Goal: Task Accomplishment & Management: Manage account settings

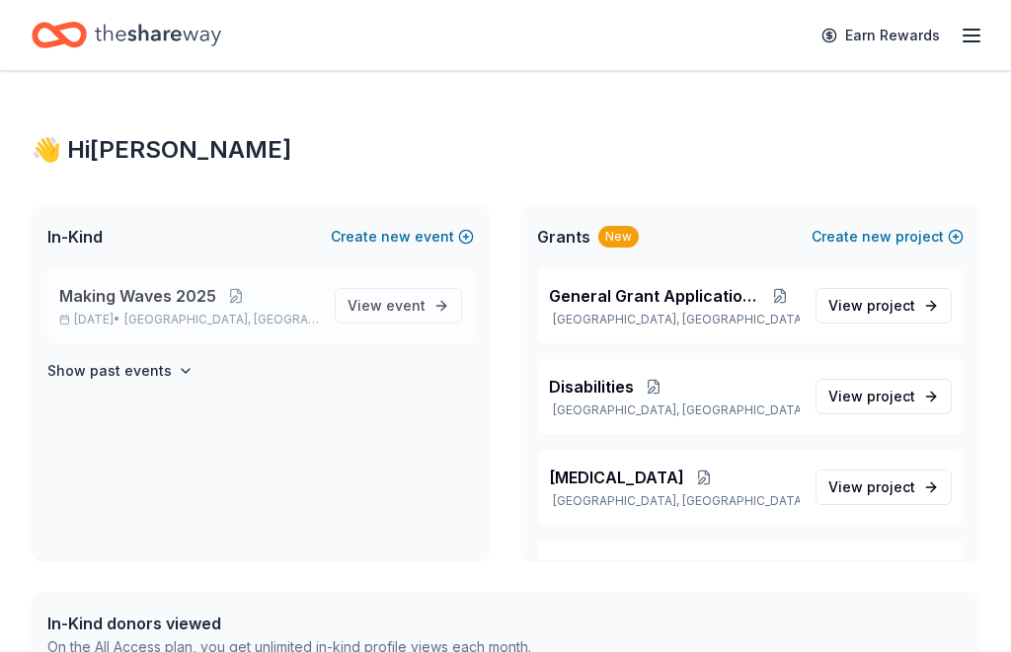
click at [156, 307] on span "Making Waves 2025" at bounding box center [137, 296] width 157 height 24
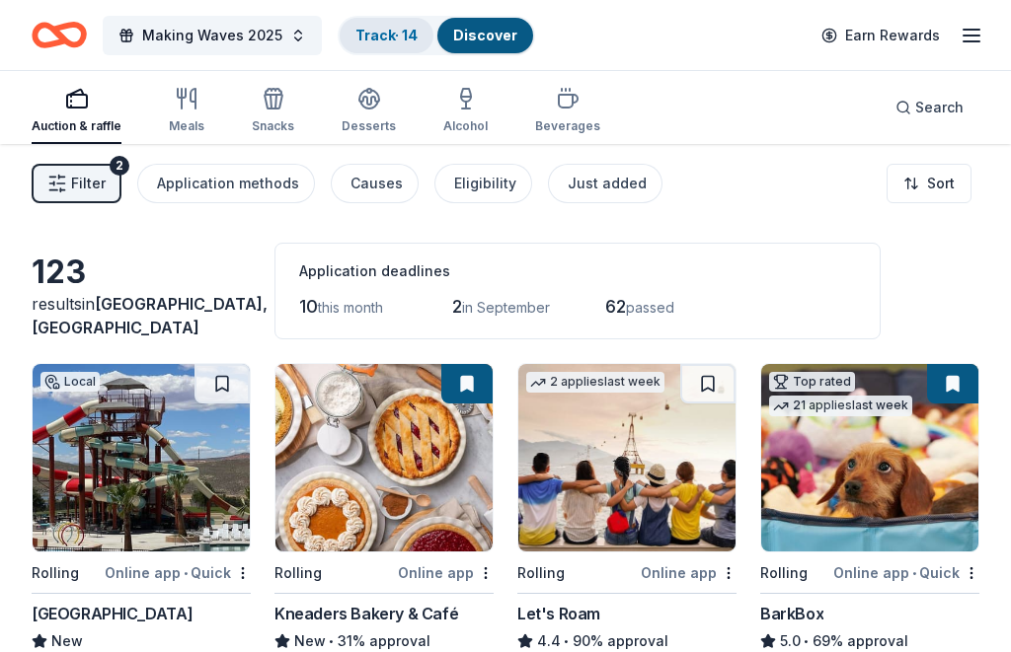
click at [379, 32] on link "Track · 14" at bounding box center [386, 35] width 62 height 17
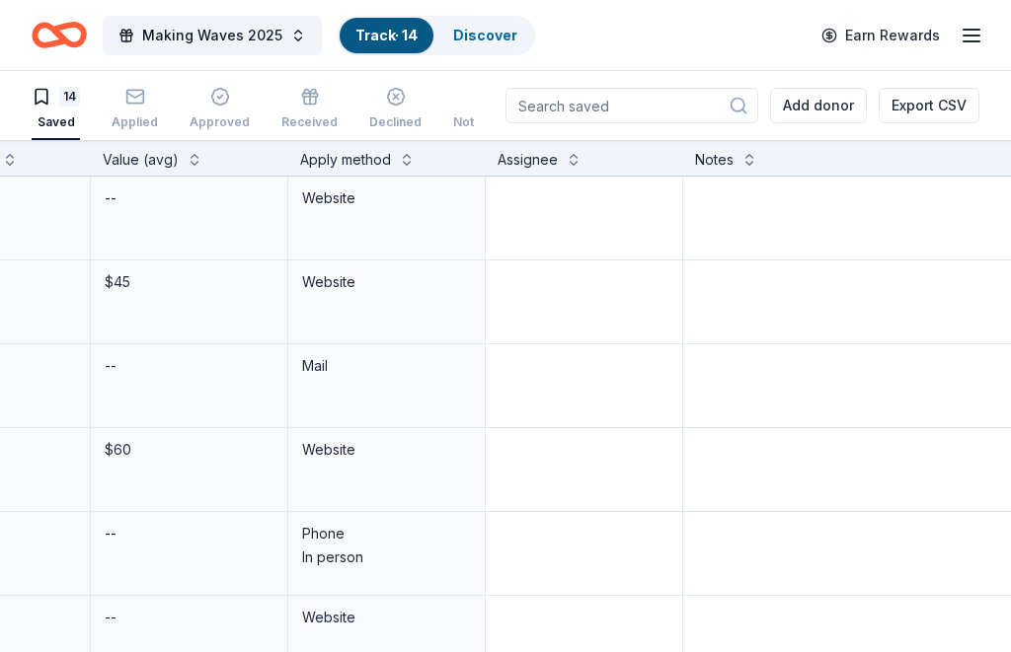
scroll to position [0, 898]
click at [573, 161] on button at bounding box center [573, 158] width 16 height 20
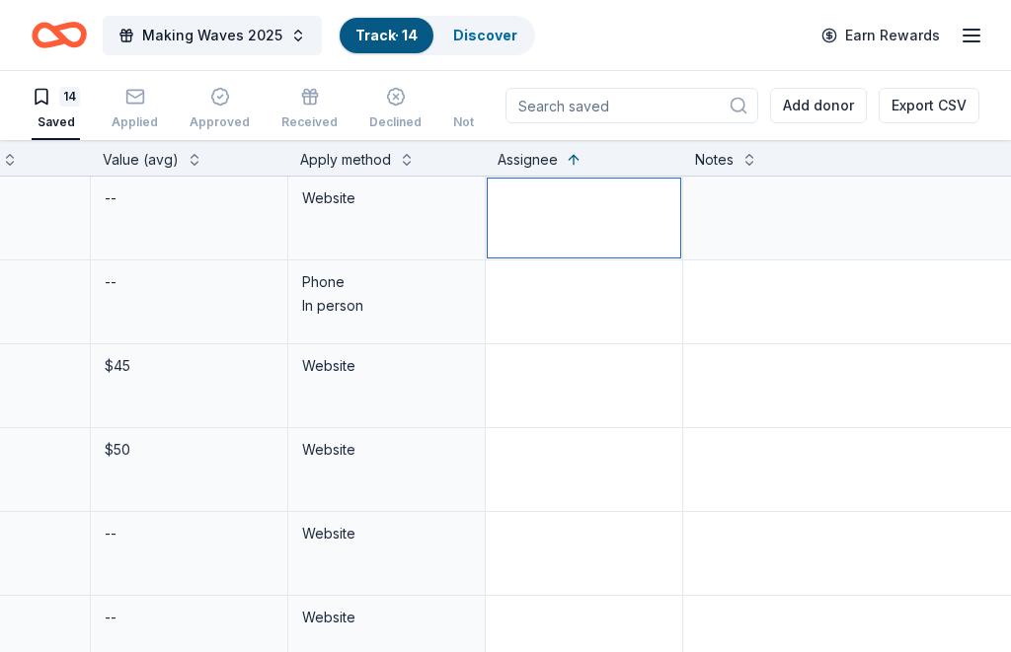
click at [620, 215] on textarea at bounding box center [584, 218] width 192 height 79
click at [563, 168] on div "Assignee" at bounding box center [584, 160] width 174 height 24
click at [574, 163] on button at bounding box center [573, 158] width 16 height 20
click at [573, 163] on button at bounding box center [573, 158] width 16 height 20
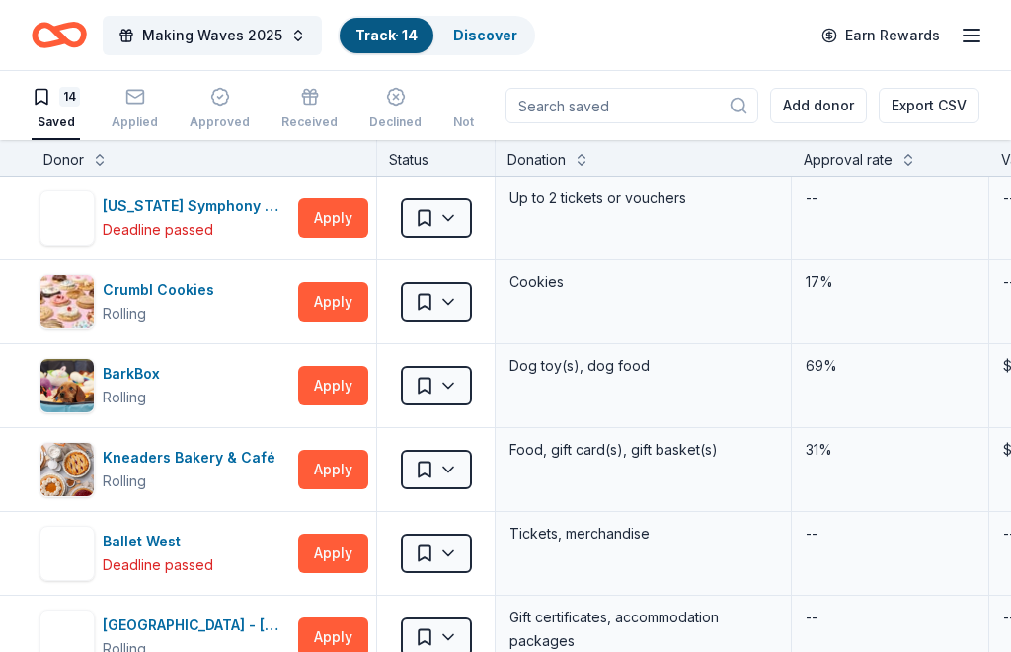
scroll to position [0, 0]
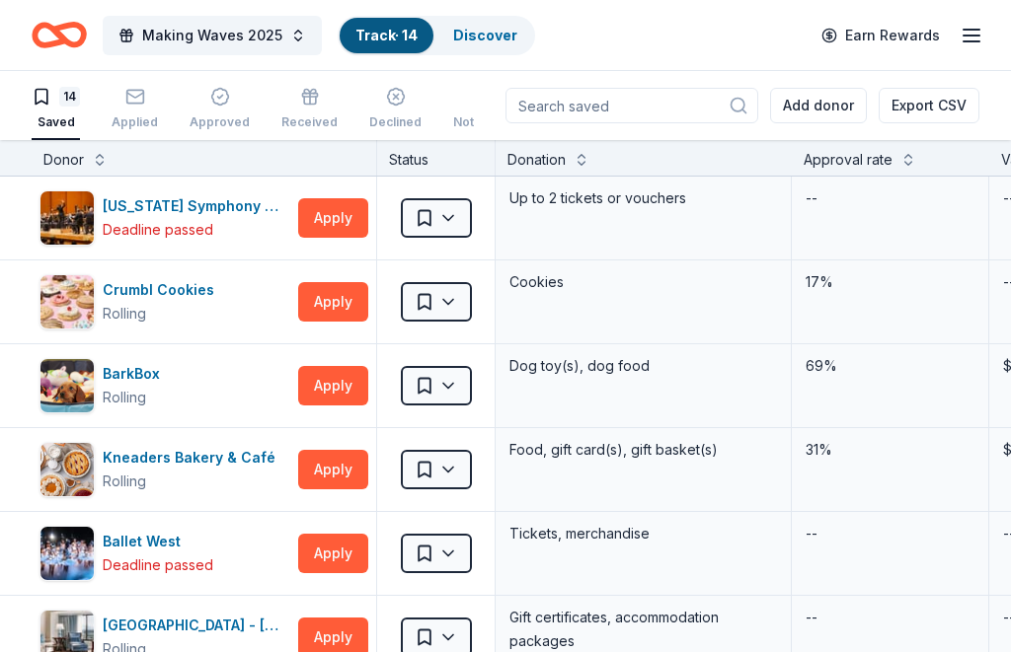
click at [64, 163] on div "Donor" at bounding box center [63, 160] width 40 height 24
click at [95, 160] on button at bounding box center [100, 158] width 16 height 20
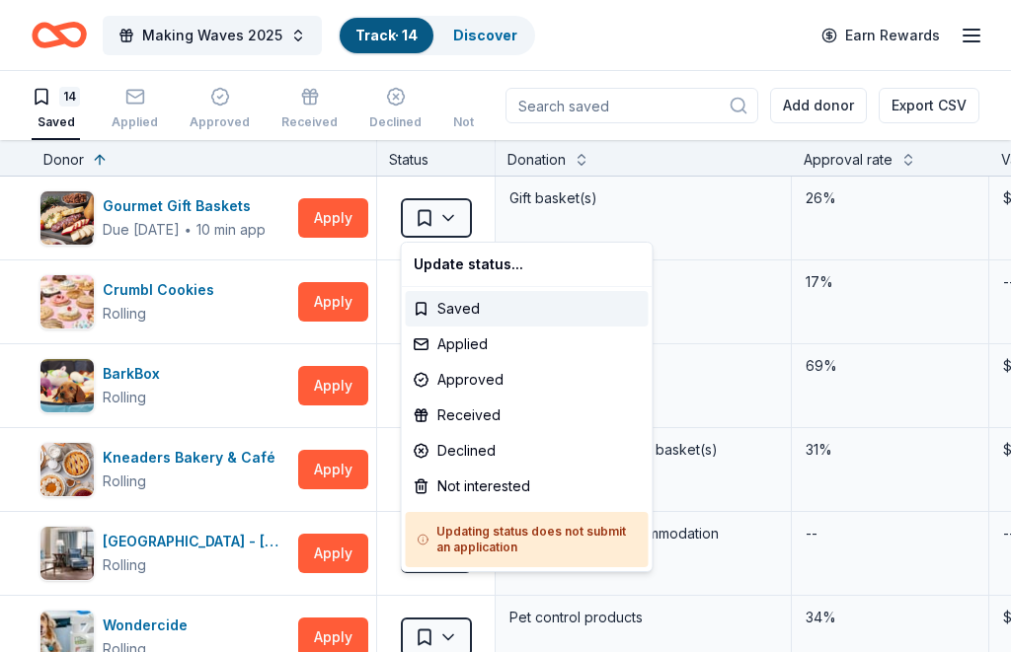
click at [639, 37] on html "Making Waves 2025 Track · 14 Discover Earn Rewards 14 Saved Applied Approved Re…" at bounding box center [505, 326] width 1011 height 652
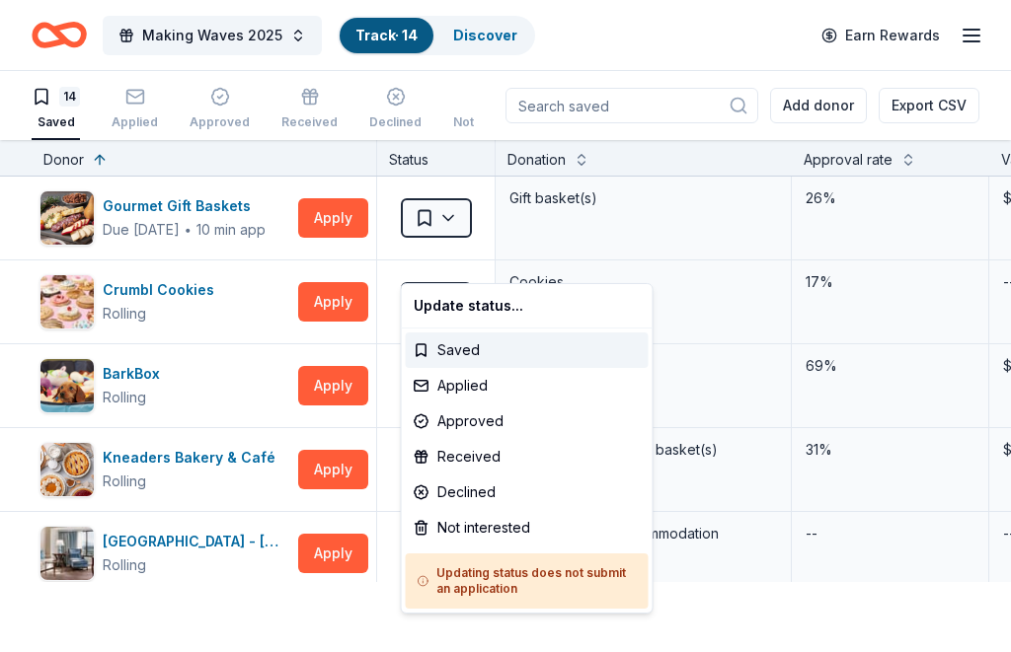
click at [452, 223] on html "Making Waves 2025 Track · 14 Discover Earn Rewards 14 Saved Applied Approved Re…" at bounding box center [505, 326] width 1011 height 652
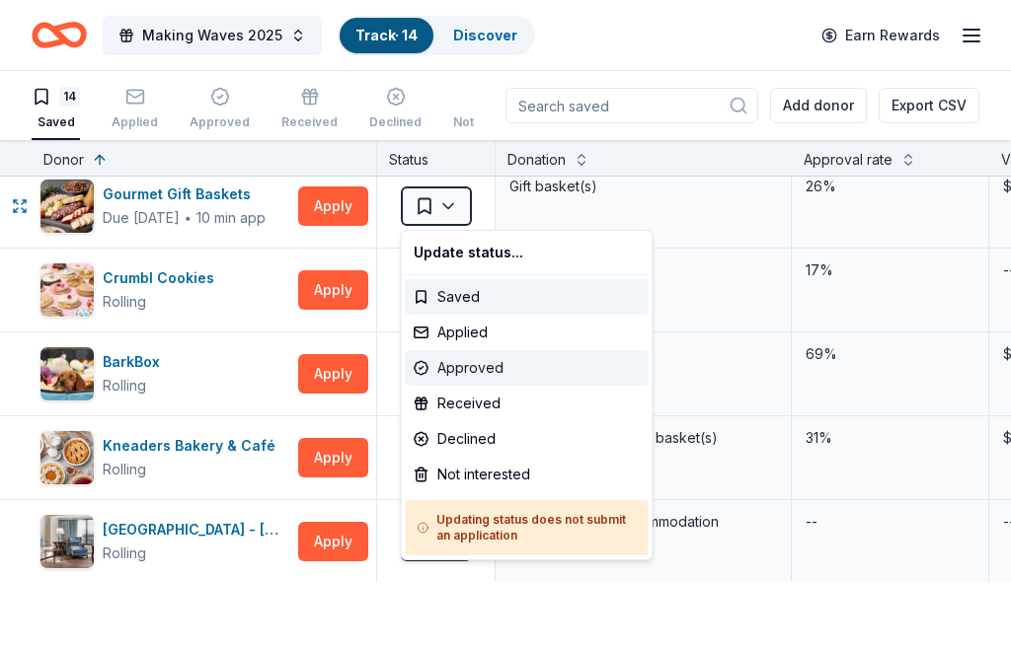
click at [475, 372] on div "Approved" at bounding box center [527, 368] width 243 height 36
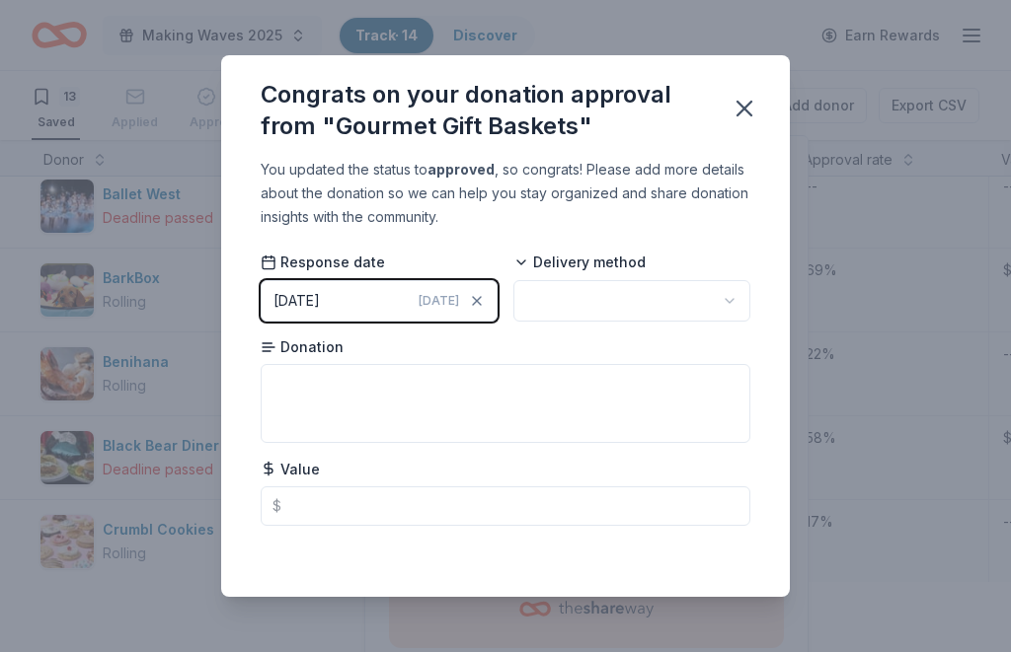
click at [719, 300] on button "button" at bounding box center [631, 300] width 237 height 41
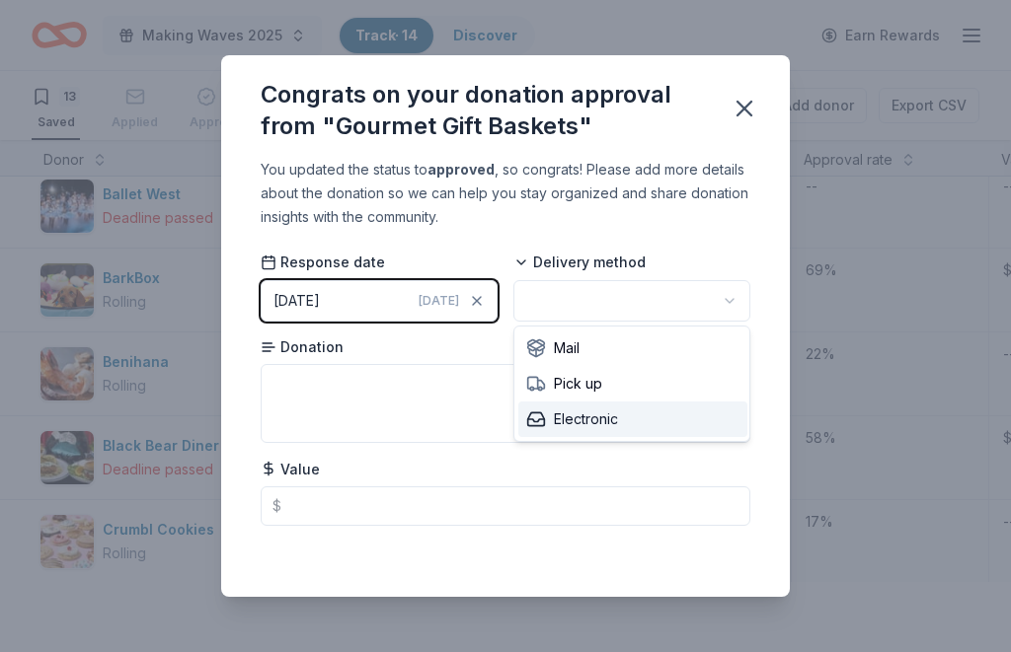
click at [594, 426] on span "Electronic" at bounding box center [572, 420] width 92 height 24
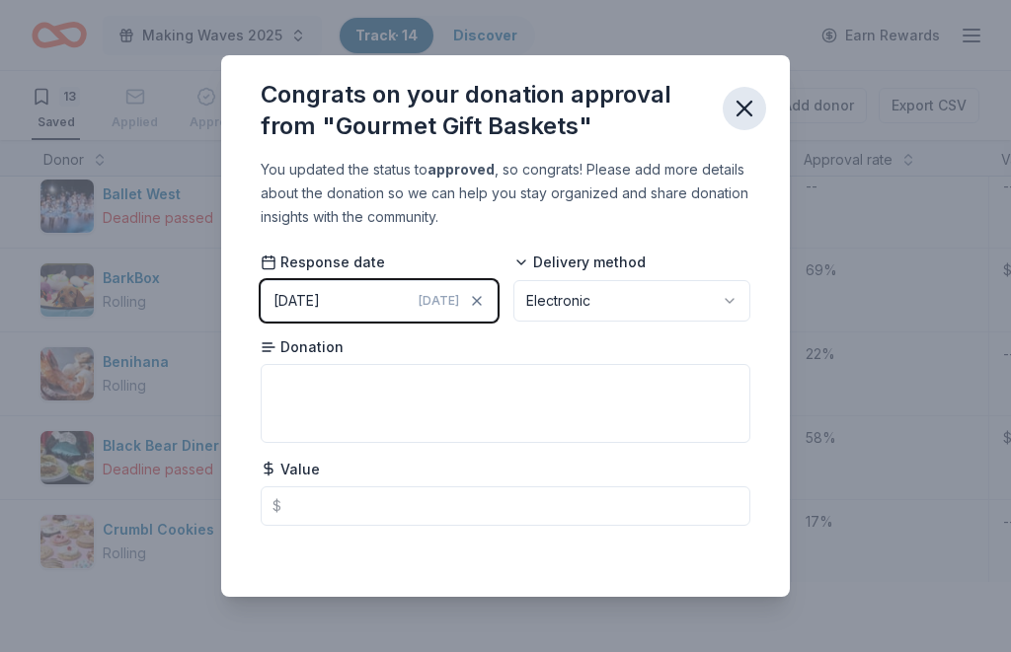
click at [748, 111] on icon "button" at bounding box center [744, 109] width 28 height 28
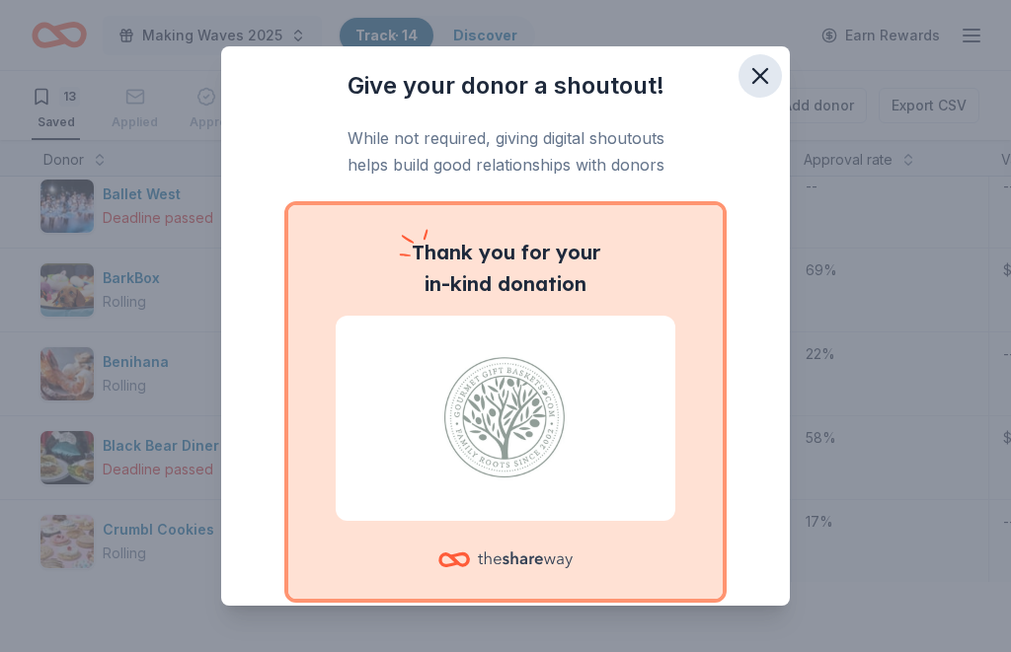
click at [764, 81] on icon "button" at bounding box center [760, 76] width 14 height 14
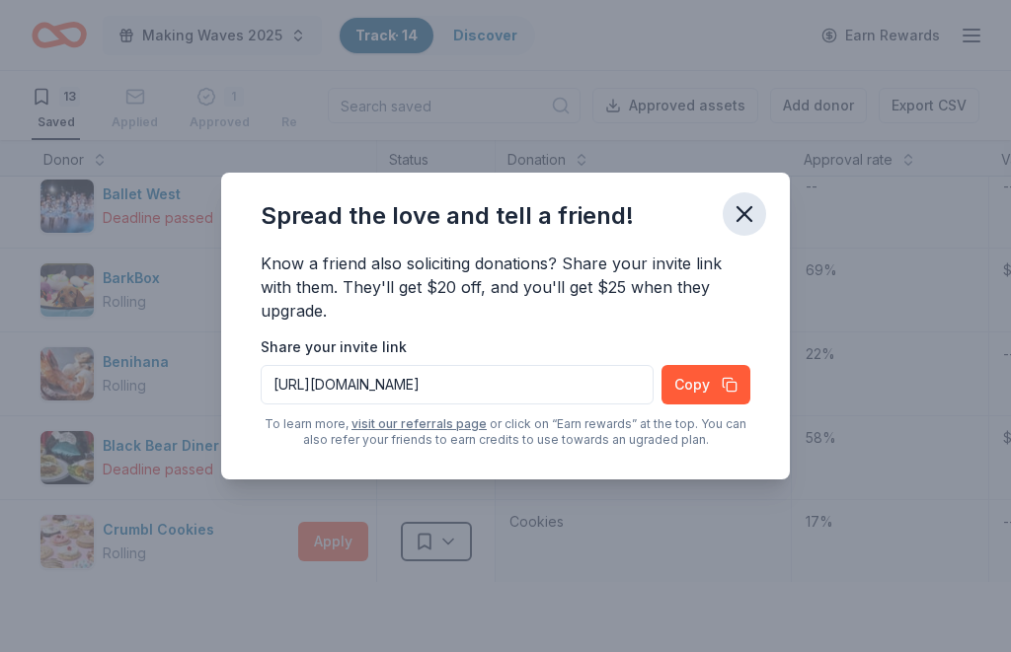
click at [742, 218] on icon "button" at bounding box center [744, 214] width 28 height 28
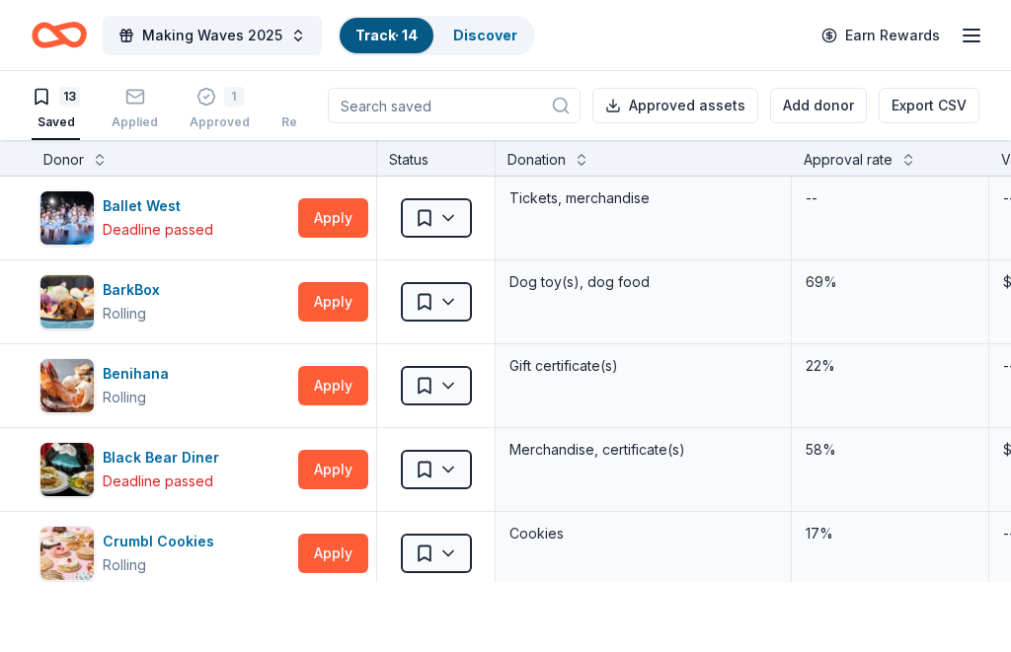
scroll to position [0, 0]
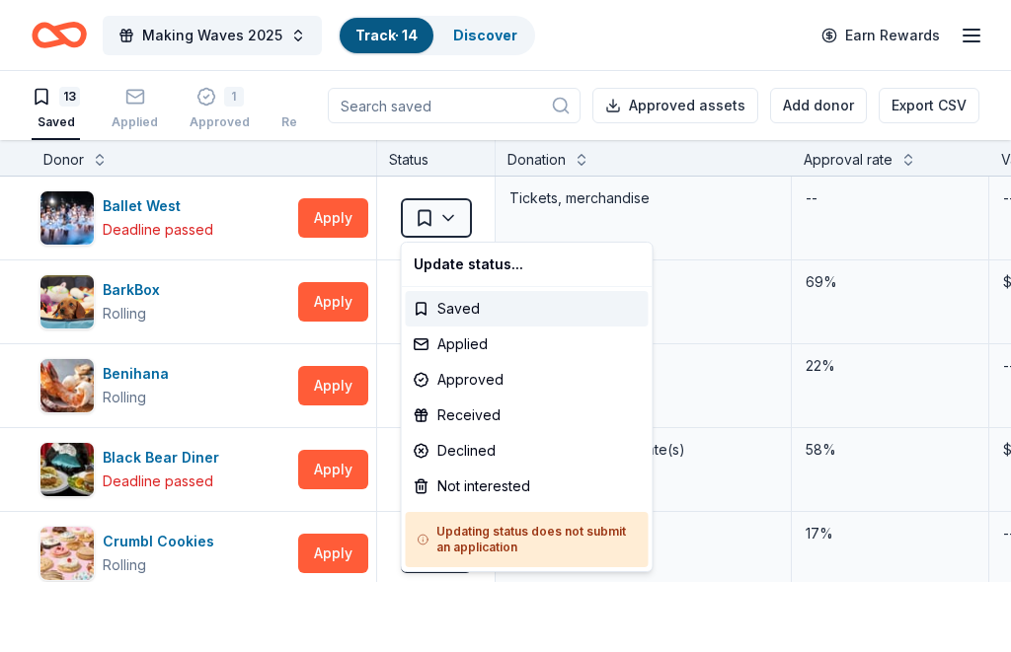
click at [17, 444] on html "Making Waves 2025 Track · 14 Discover Earn Rewards 13 Saved Applied 1 Approved …" at bounding box center [505, 326] width 1011 height 652
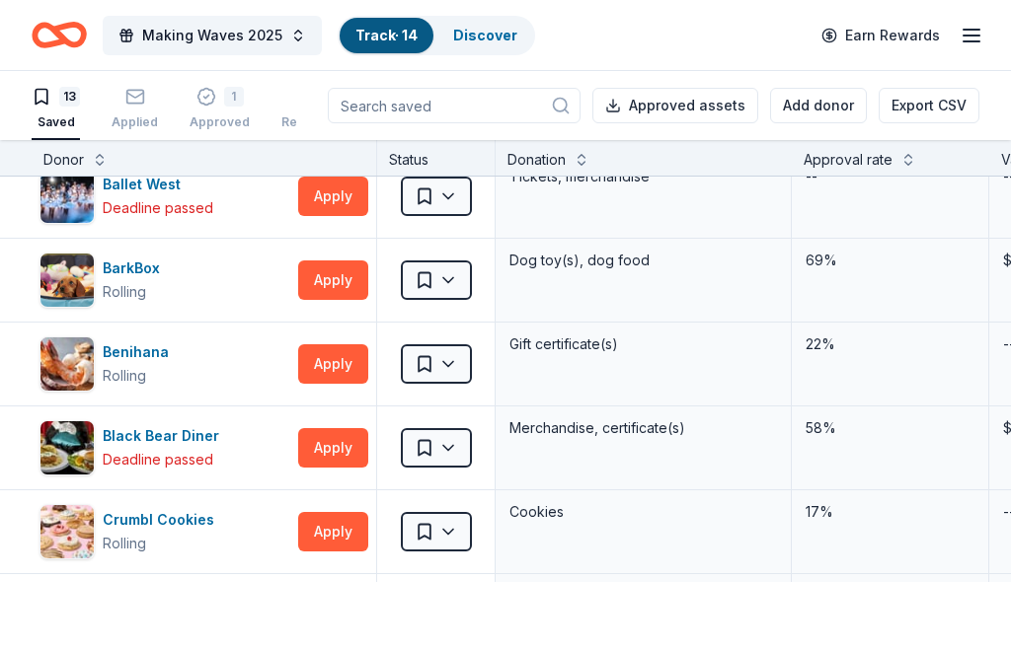
scroll to position [22, 0]
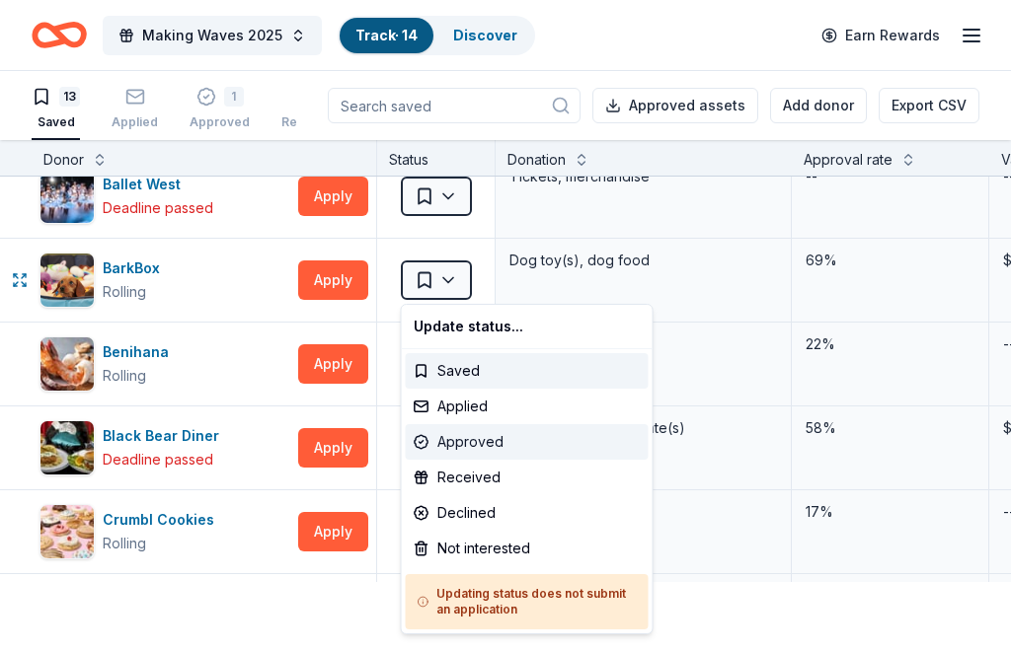
click at [475, 437] on div "Approved" at bounding box center [527, 442] width 243 height 36
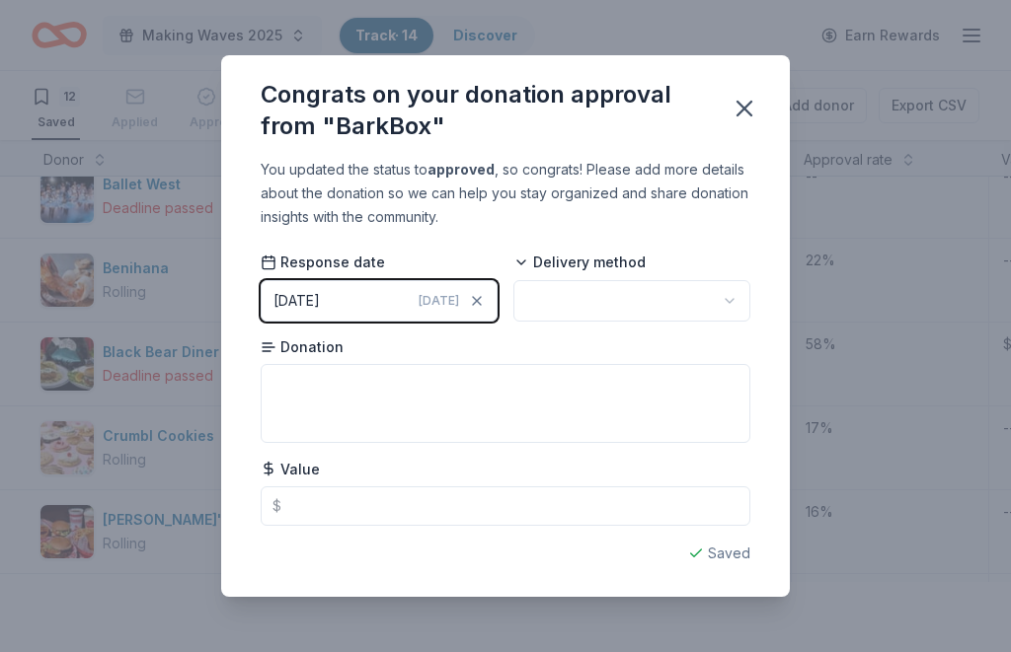
click at [659, 299] on button "button" at bounding box center [631, 300] width 237 height 41
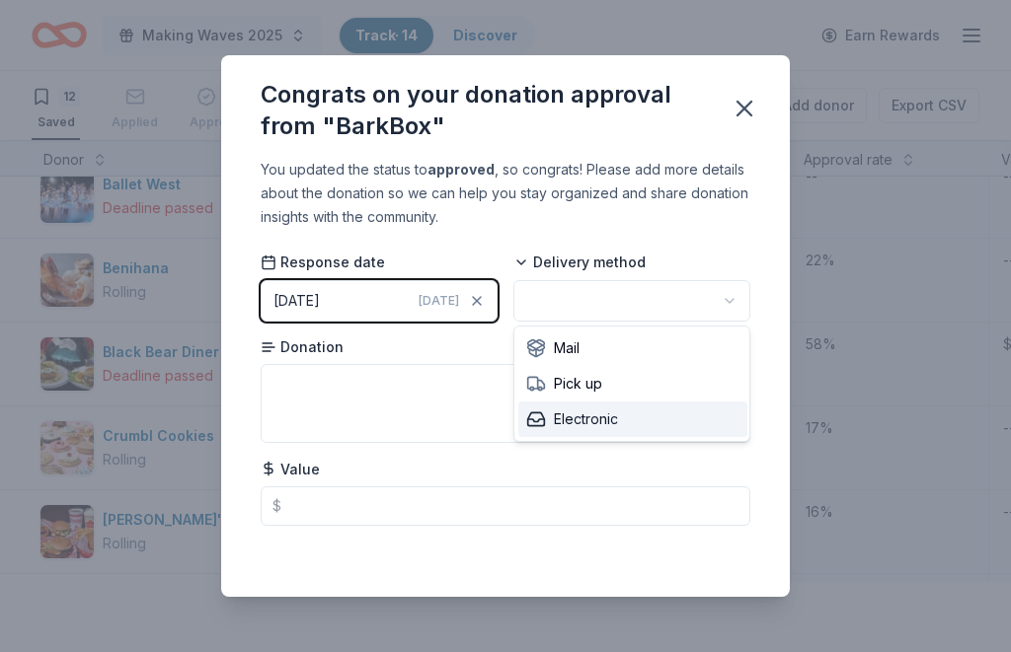
click at [574, 424] on span "Electronic" at bounding box center [572, 420] width 92 height 24
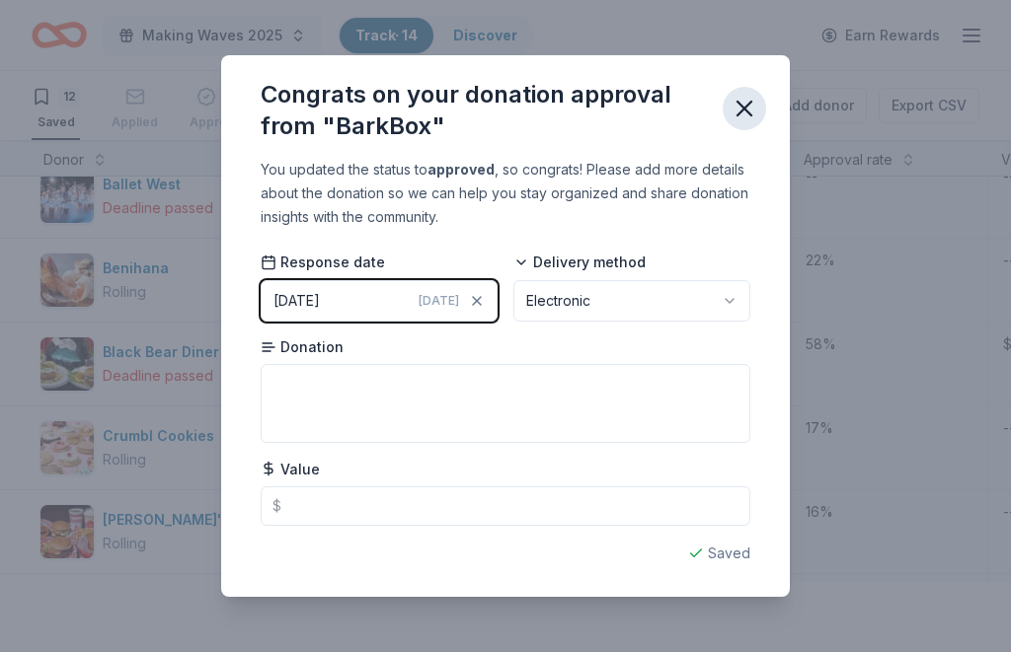
click at [753, 106] on icon "button" at bounding box center [744, 109] width 28 height 28
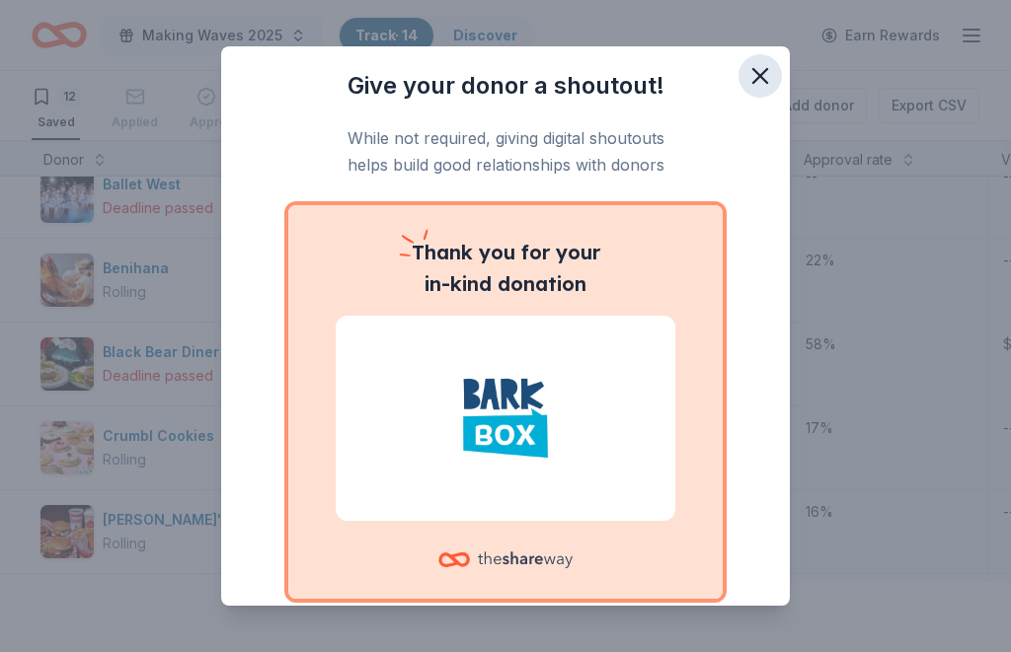
click at [762, 78] on icon "button" at bounding box center [760, 76] width 14 height 14
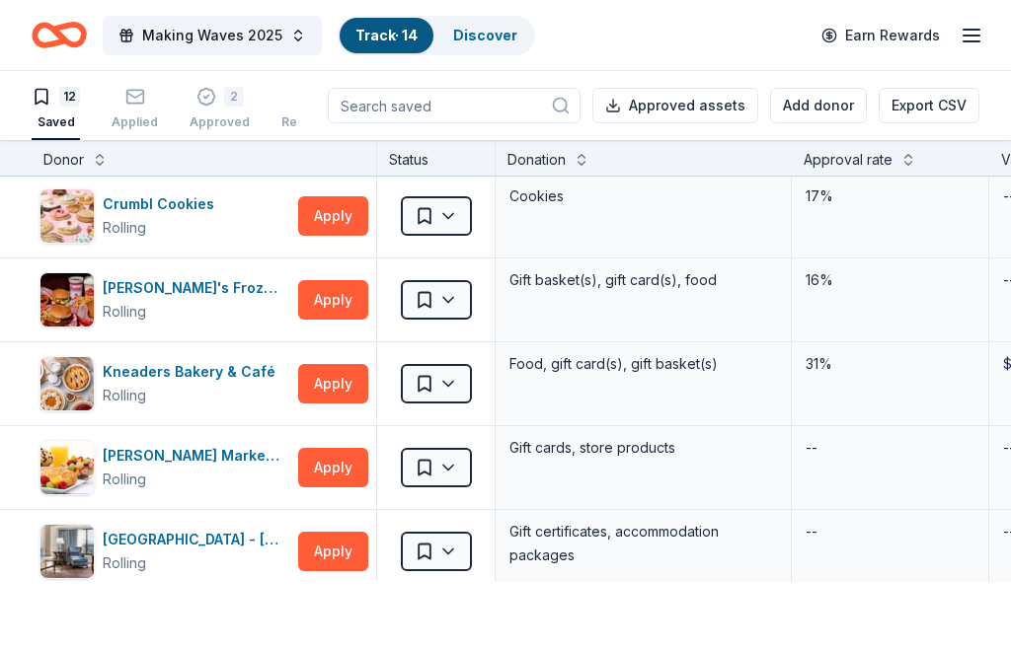
scroll to position [255, 0]
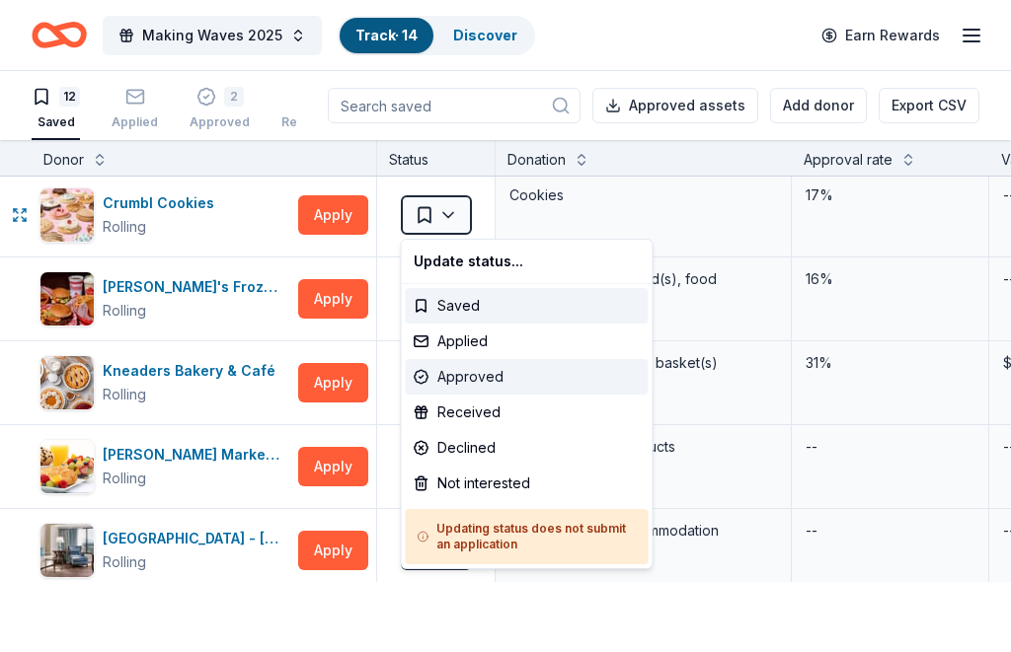
click at [470, 380] on div "Approved" at bounding box center [527, 377] width 243 height 36
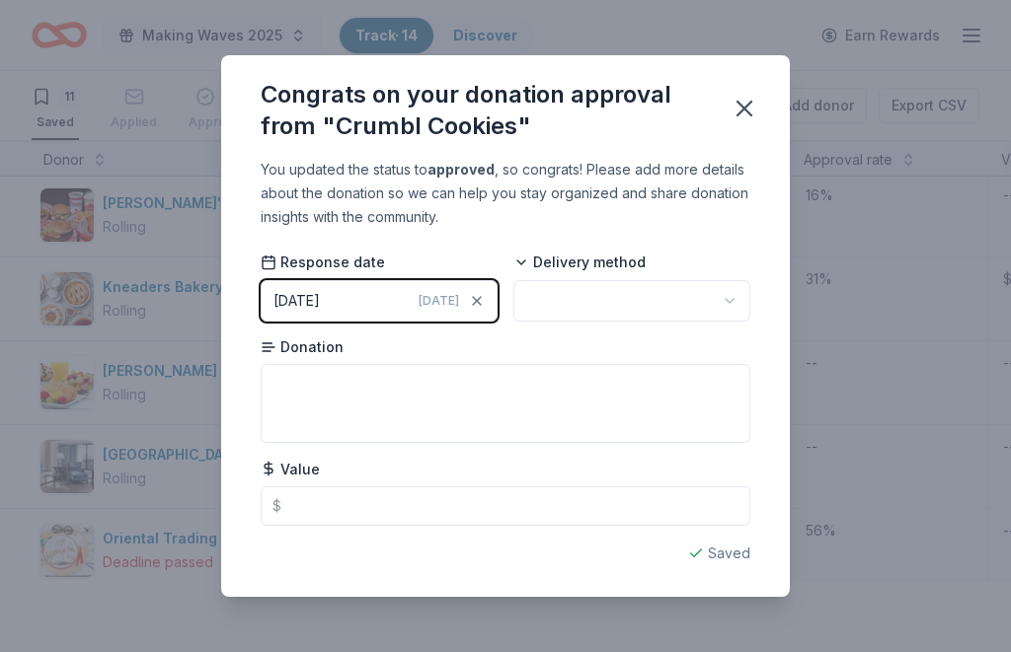
click at [668, 297] on button "button" at bounding box center [631, 300] width 237 height 41
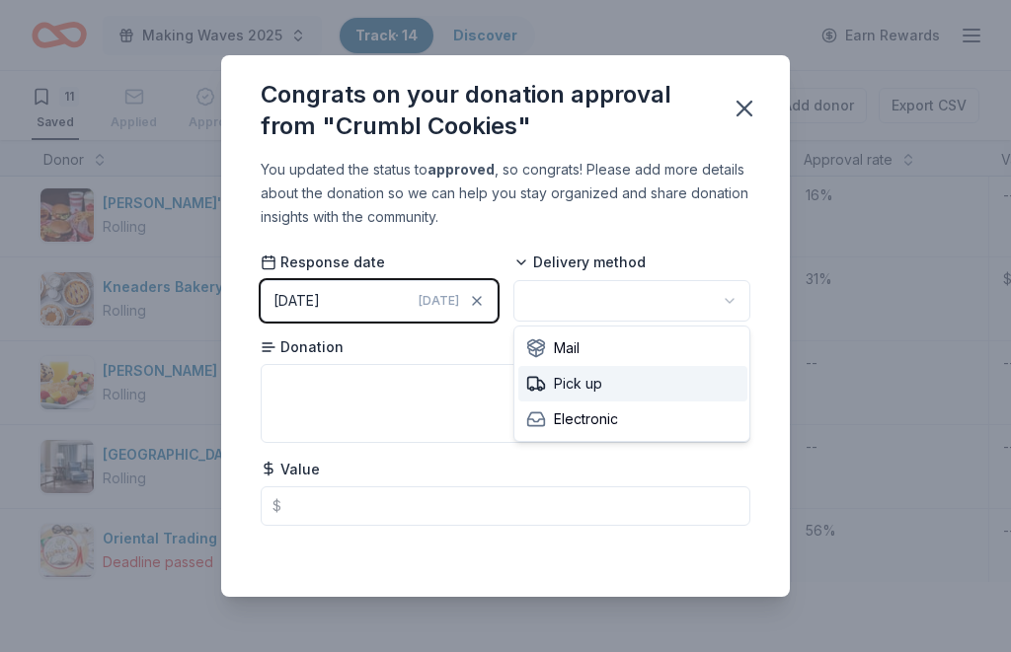
click at [581, 385] on span "Pick up" at bounding box center [564, 384] width 76 height 24
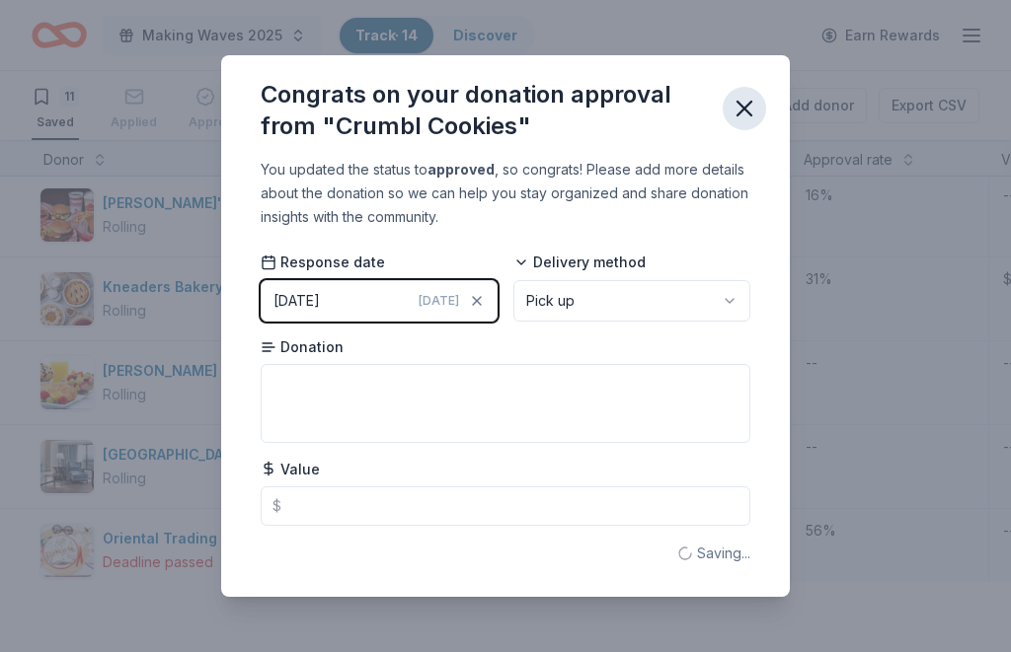
click at [746, 109] on icon "button" at bounding box center [744, 109] width 28 height 28
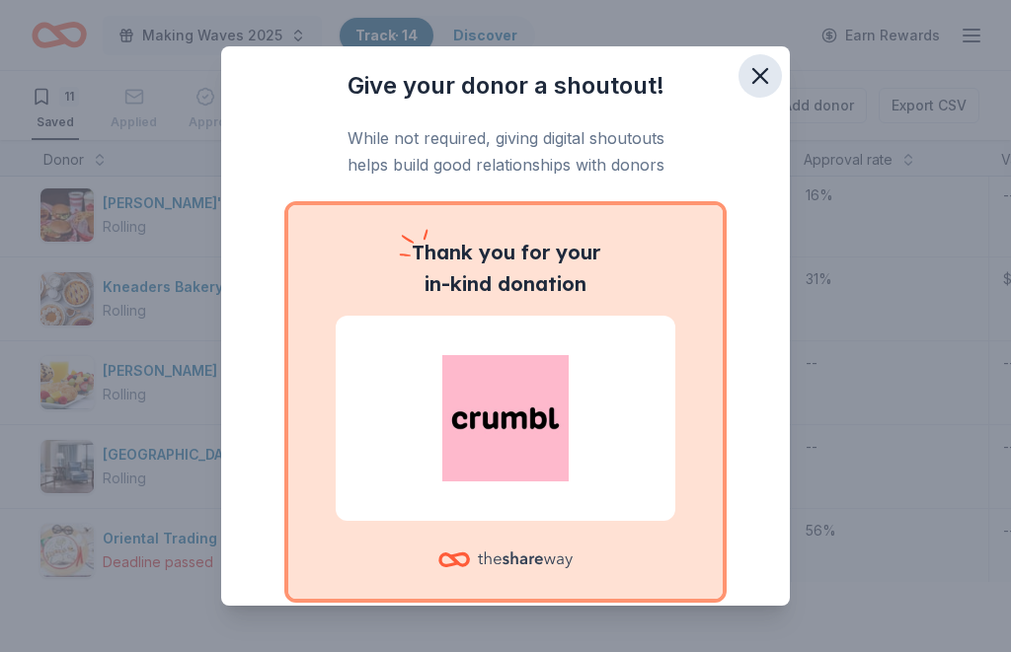
click at [762, 75] on icon "button" at bounding box center [760, 76] width 14 height 14
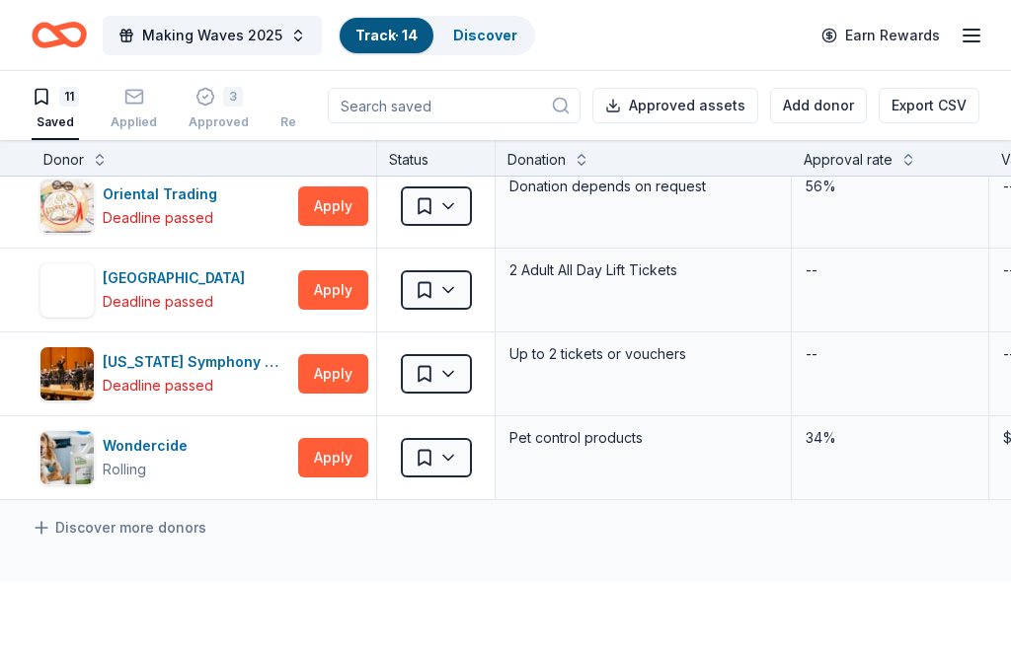
scroll to position [598, 0]
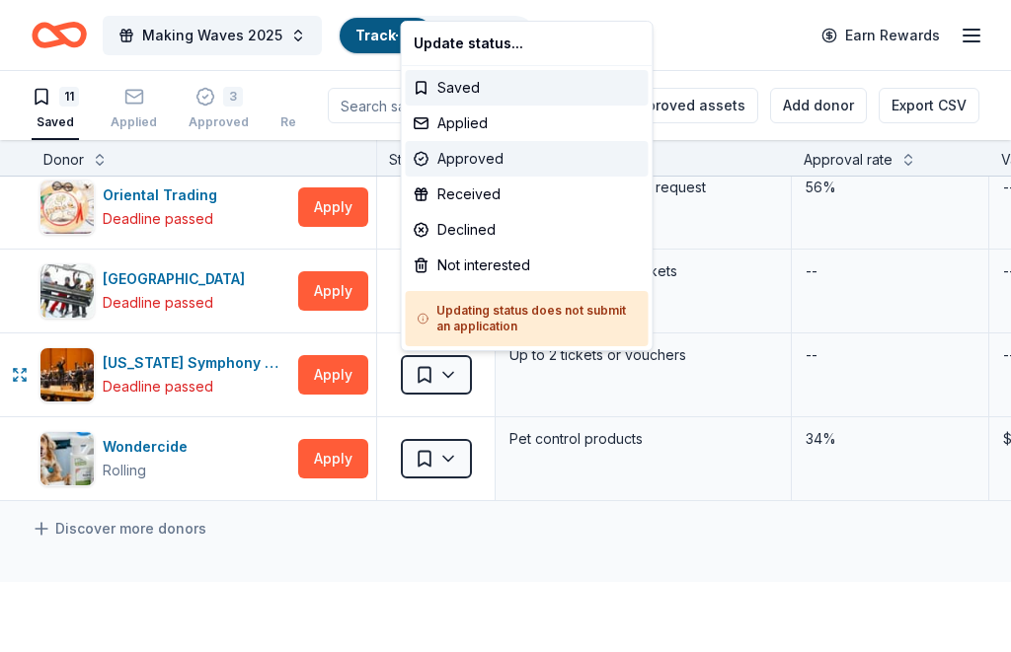
click at [477, 165] on div "Approved" at bounding box center [527, 159] width 243 height 36
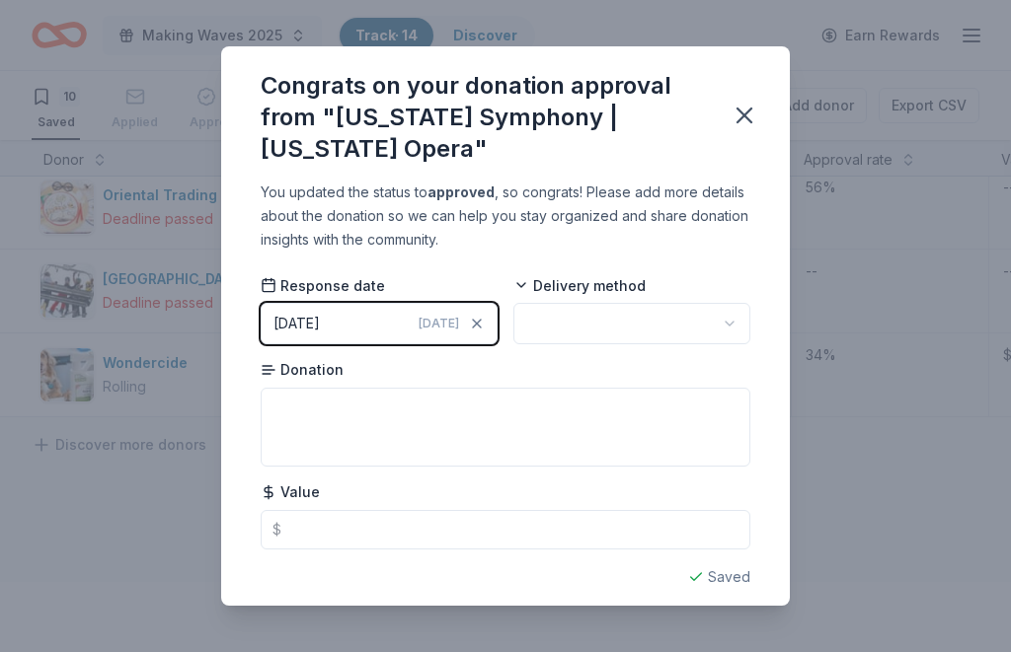
click at [710, 303] on button "button" at bounding box center [631, 323] width 237 height 41
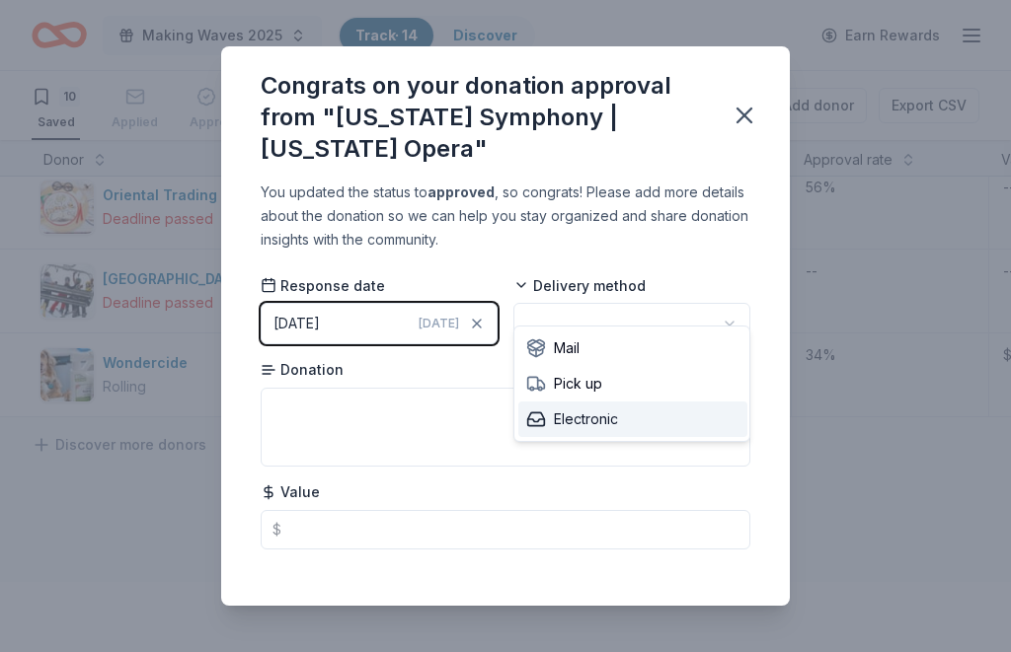
click at [587, 420] on span "Electronic" at bounding box center [572, 420] width 92 height 24
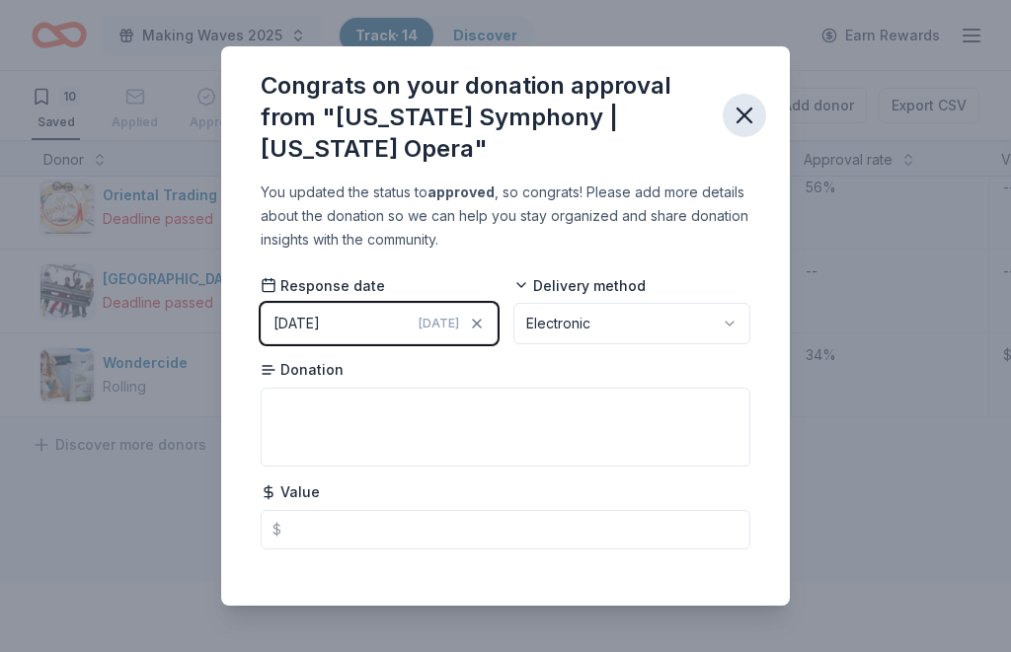
click at [752, 111] on icon "button" at bounding box center [744, 116] width 28 height 28
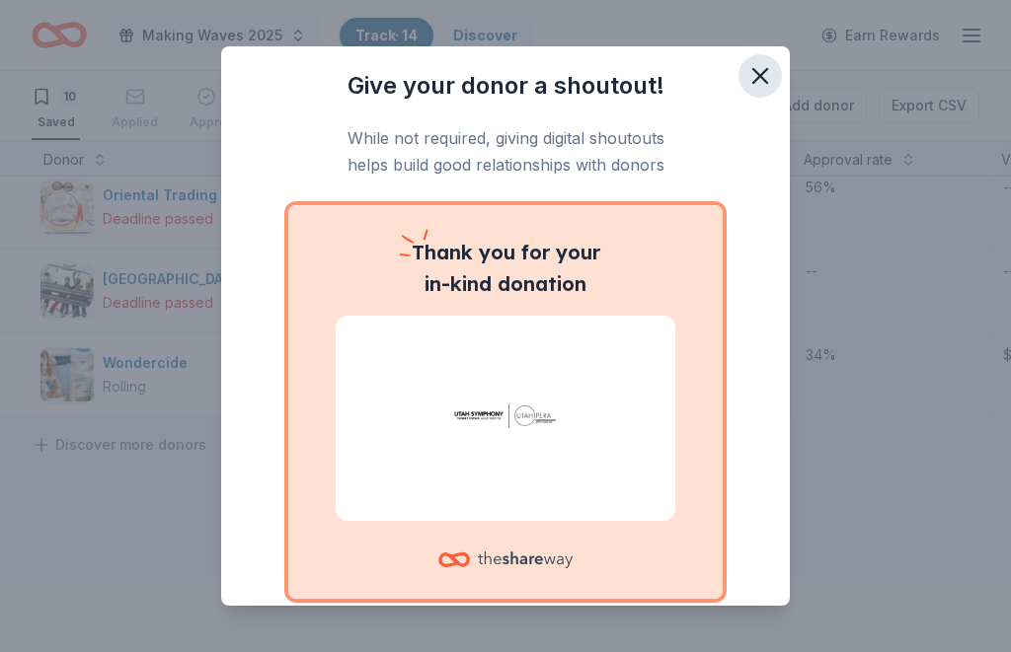
click at [761, 77] on icon "button" at bounding box center [760, 76] width 14 height 14
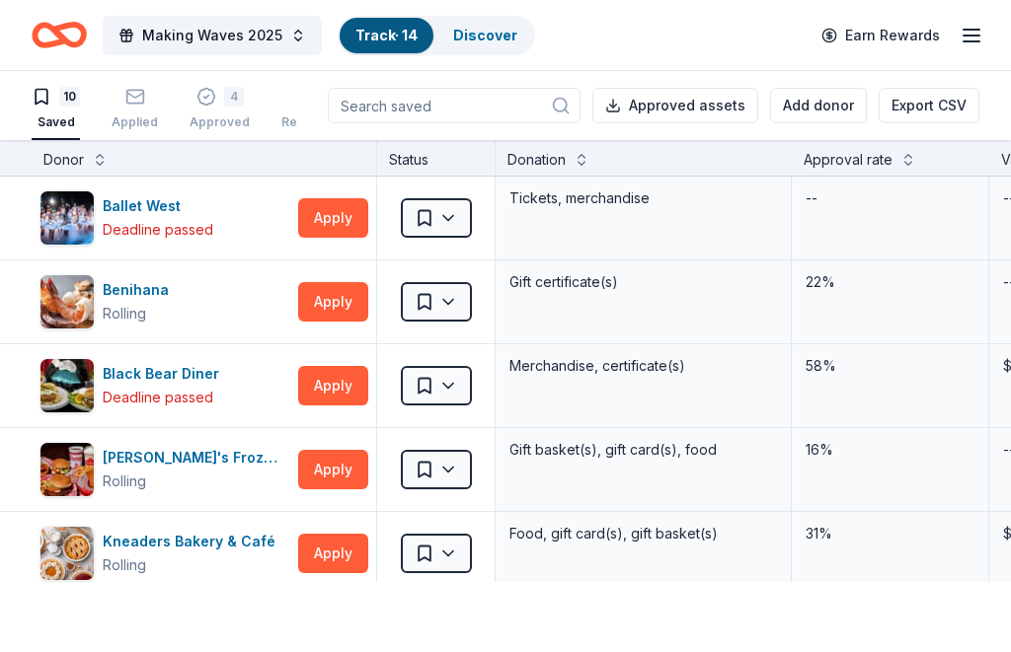
scroll to position [0, 0]
click at [232, 96] on div "4" at bounding box center [234, 86] width 20 height 20
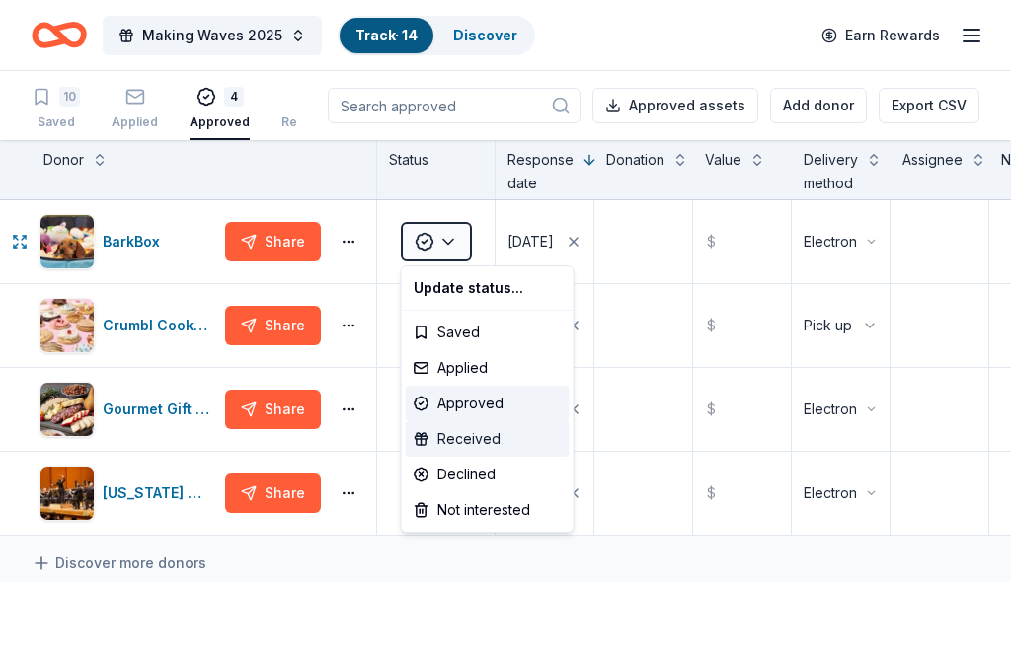
click at [466, 441] on div "Received" at bounding box center [488, 439] width 164 height 36
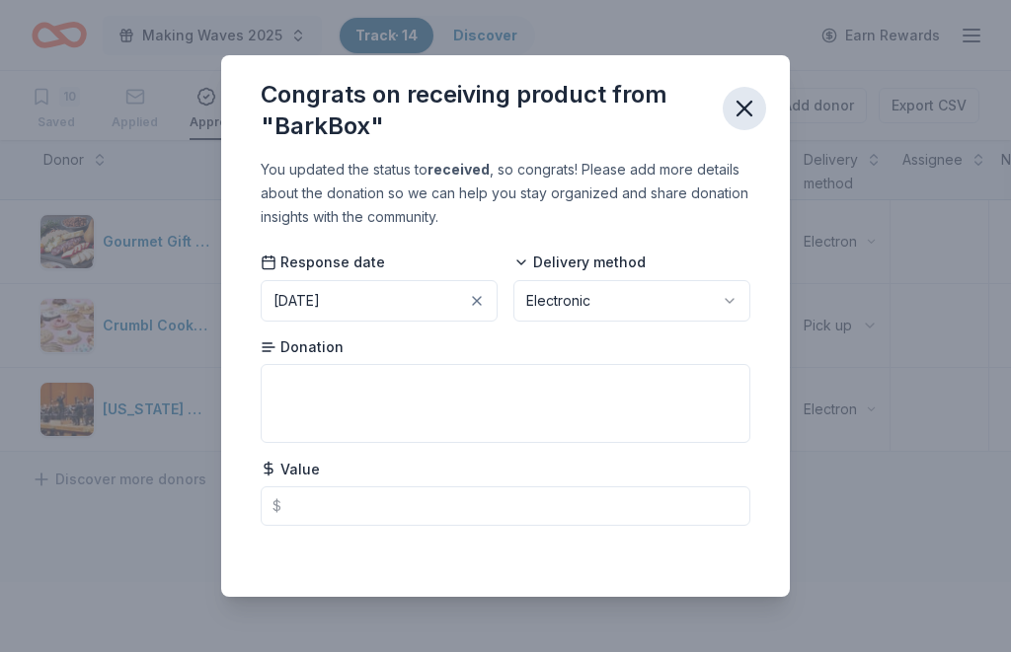
click at [756, 105] on icon "button" at bounding box center [744, 109] width 28 height 28
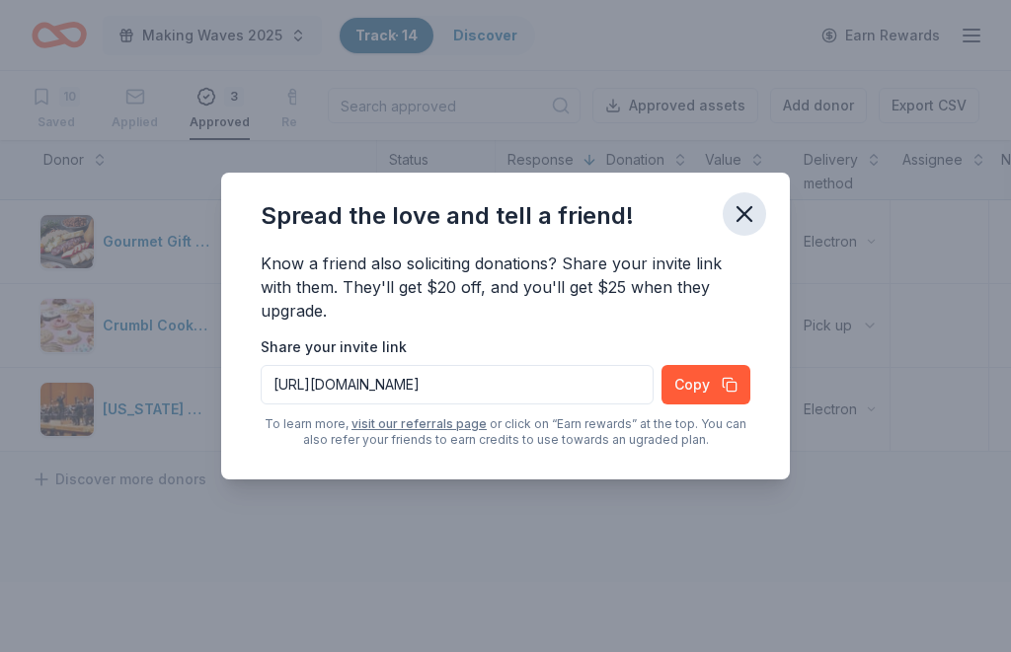
click at [739, 210] on icon "button" at bounding box center [744, 214] width 14 height 14
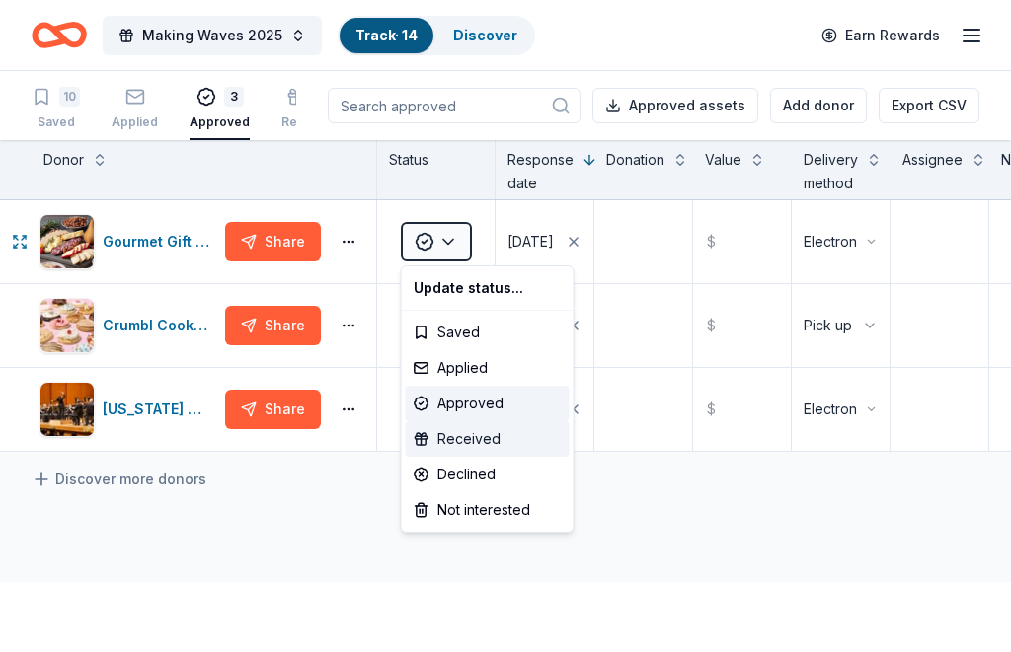
click at [474, 438] on div "Received" at bounding box center [488, 439] width 164 height 36
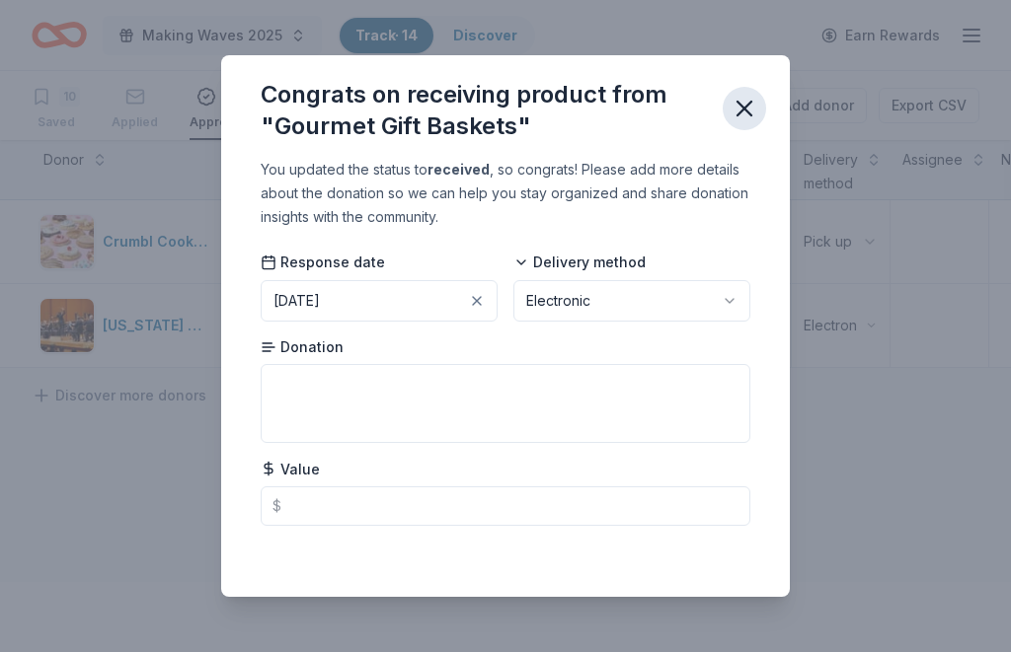
click at [746, 113] on icon "button" at bounding box center [744, 109] width 28 height 28
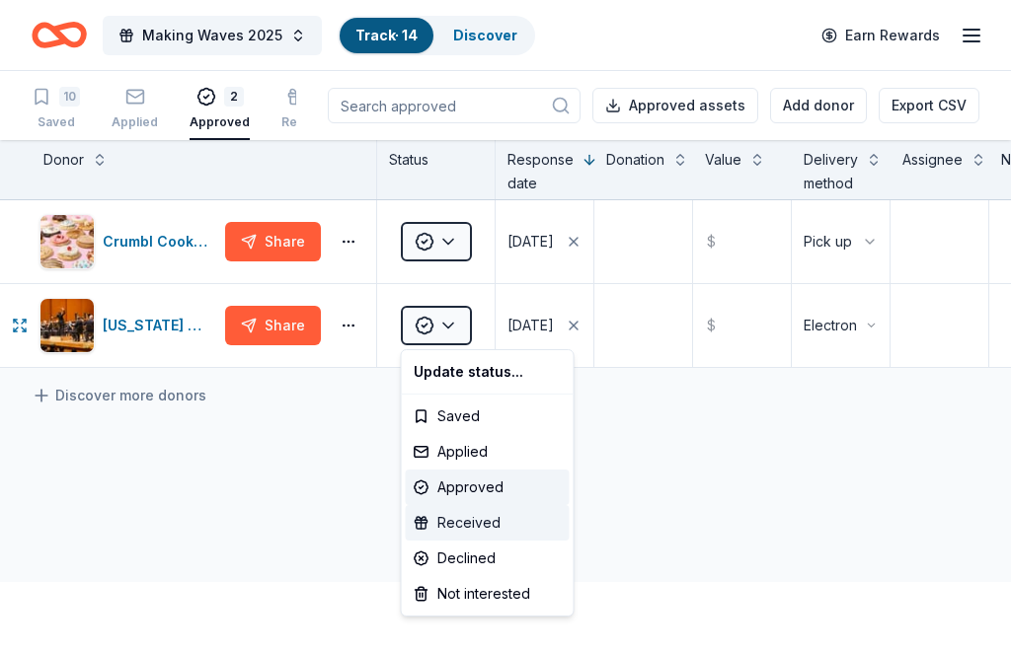
click at [477, 527] on div "Received" at bounding box center [488, 523] width 164 height 36
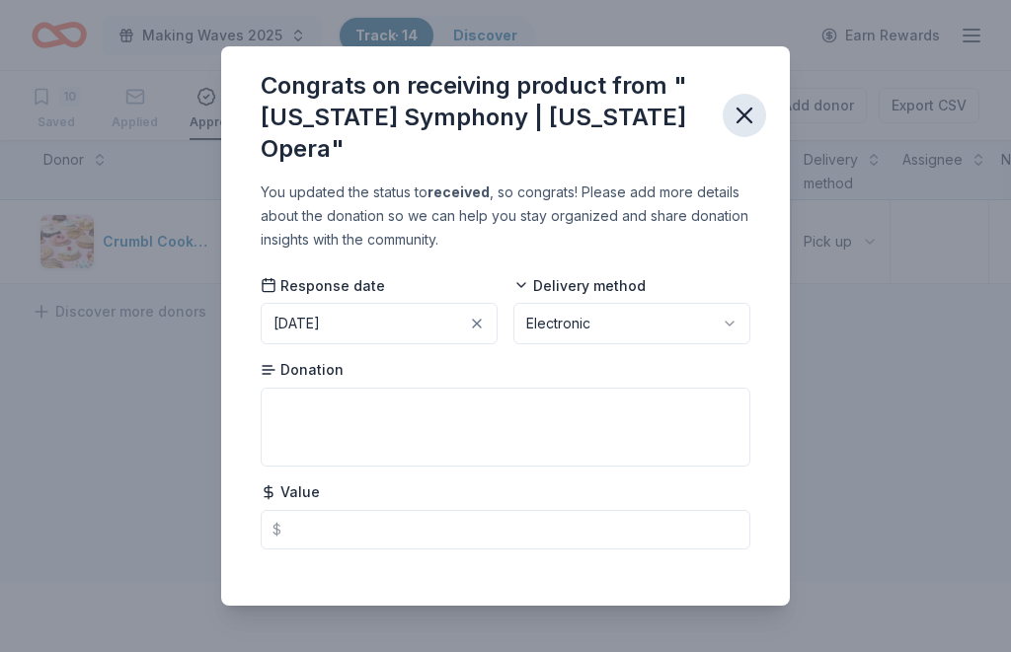
click at [750, 112] on icon "button" at bounding box center [744, 116] width 28 height 28
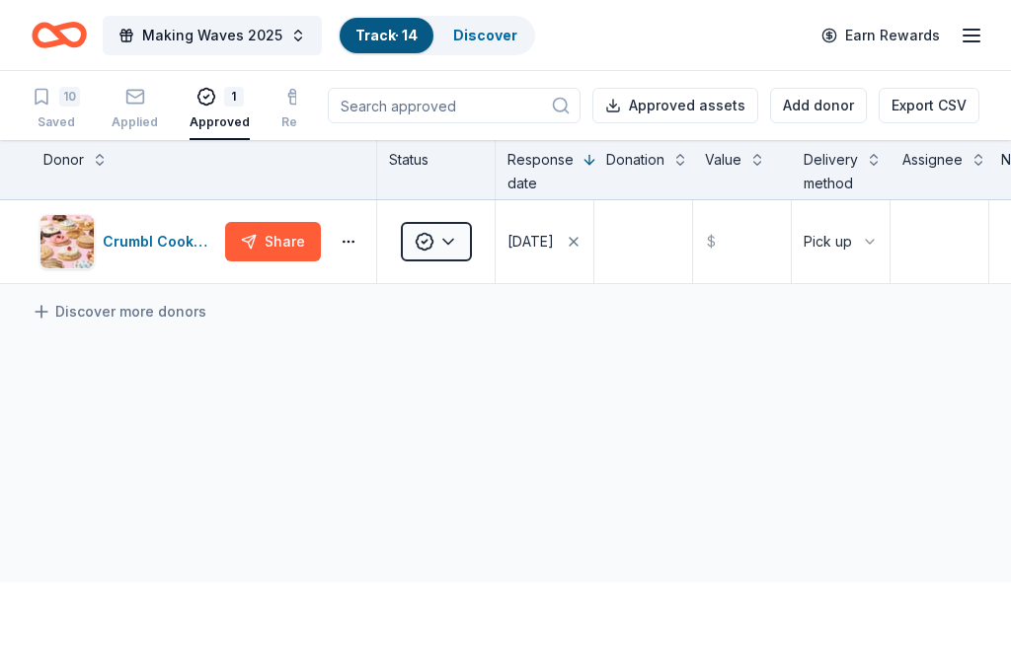
click at [960, 34] on icon "button" at bounding box center [971, 36] width 24 height 24
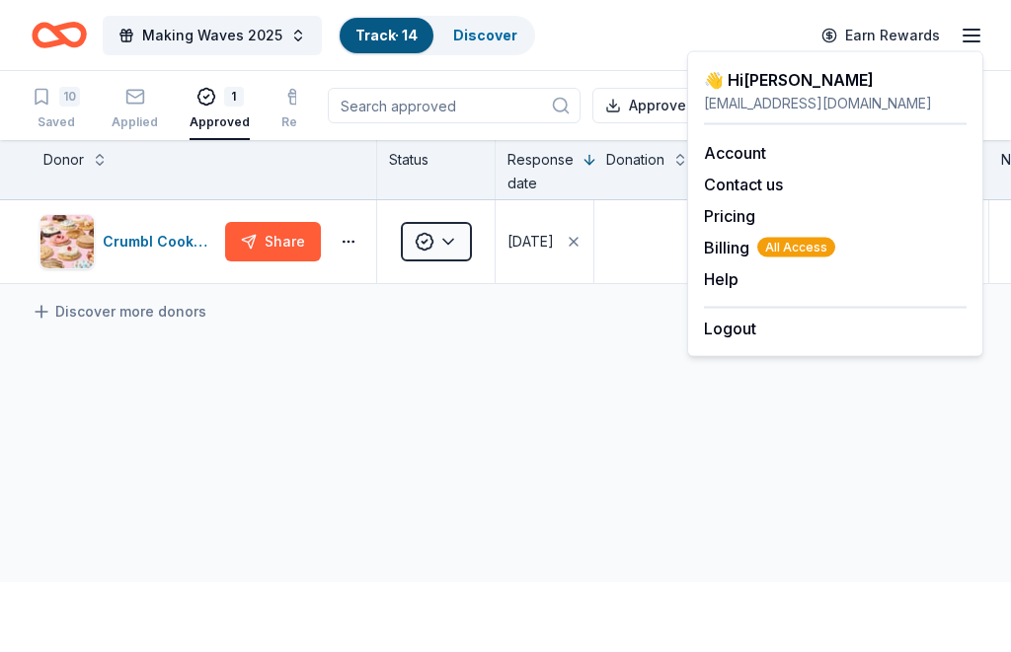
click at [781, 97] on div "[EMAIL_ADDRESS][DOMAIN_NAME]" at bounding box center [835, 104] width 263 height 24
click at [746, 157] on link "Account" at bounding box center [735, 153] width 62 height 20
